Goal: Book appointment/travel/reservation

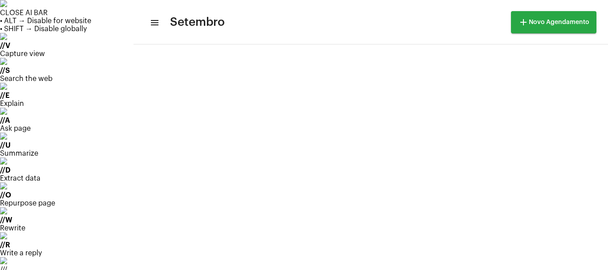
scroll to position [257, 0]
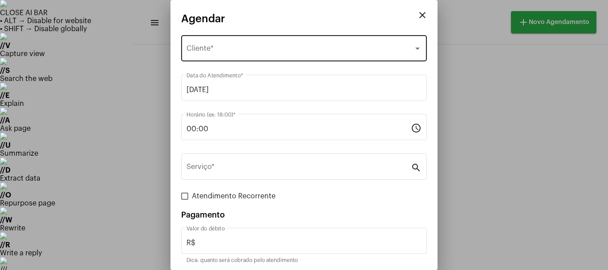
click at [202, 47] on span "Selecione o Cliente" at bounding box center [299, 50] width 227 height 8
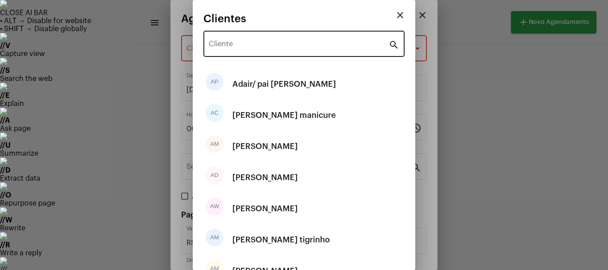
click at [234, 38] on div "Cliente" at bounding box center [299, 43] width 180 height 28
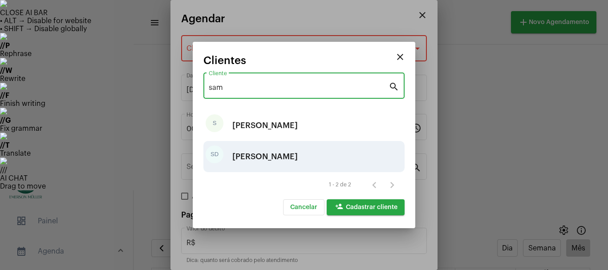
type input "sam"
click at [254, 158] on div "[PERSON_NAME]" at bounding box center [264, 156] width 65 height 27
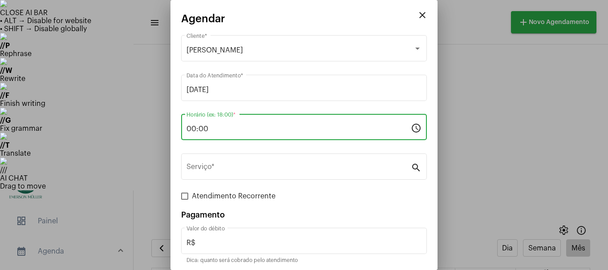
click at [236, 132] on input "00:00" at bounding box center [298, 129] width 224 height 8
type input "0"
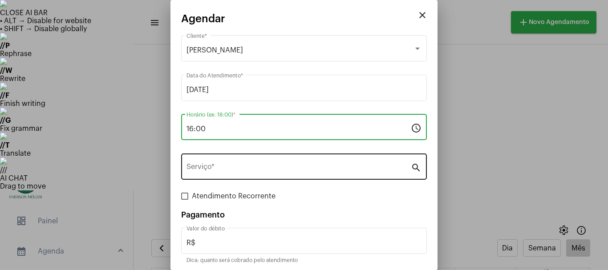
type input "16:00"
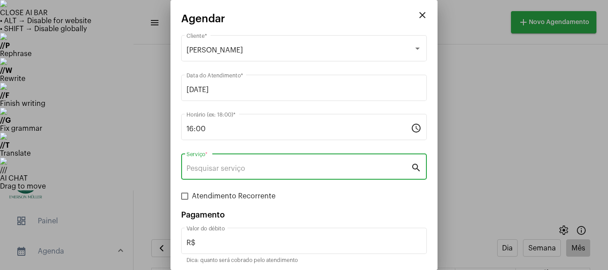
click at [214, 168] on input "Serviço *" at bounding box center [298, 169] width 224 height 8
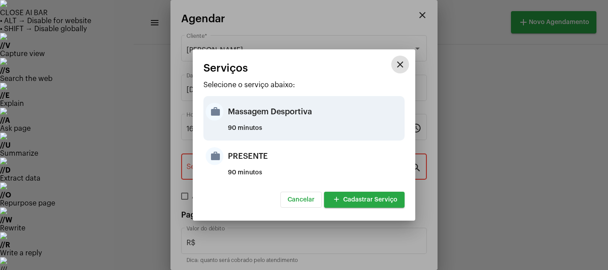
click at [232, 118] on div "Massagem Desportiva" at bounding box center [315, 111] width 174 height 27
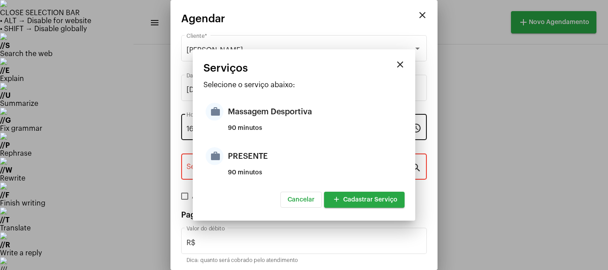
type input "Massagem Desportiva"
type input "R$ 120"
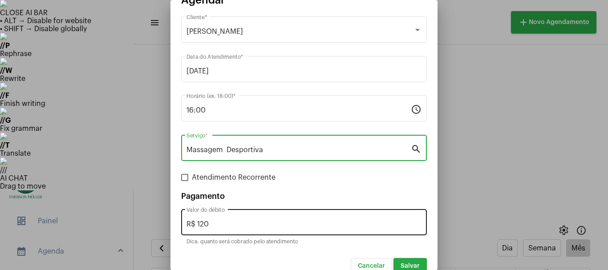
scroll to position [33, 0]
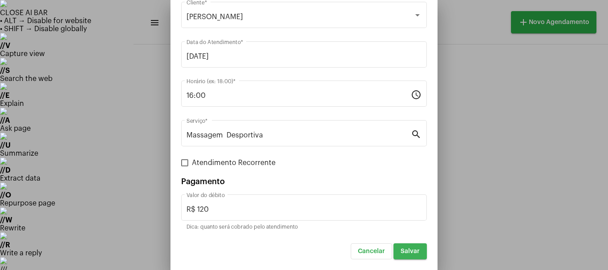
click at [401, 249] on span "Salvar" at bounding box center [409, 251] width 19 height 6
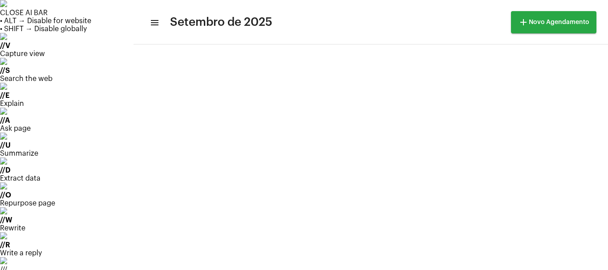
scroll to position [147, 0]
